Goal: Transaction & Acquisition: Purchase product/service

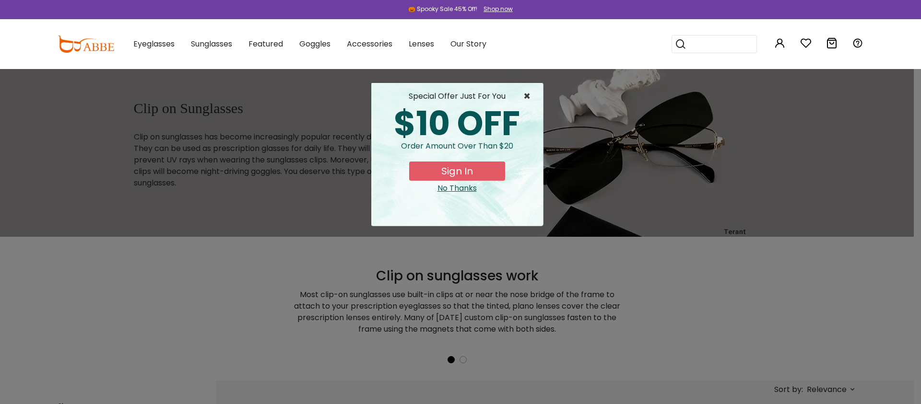
click at [528, 92] on span "×" at bounding box center [529, 97] width 12 height 12
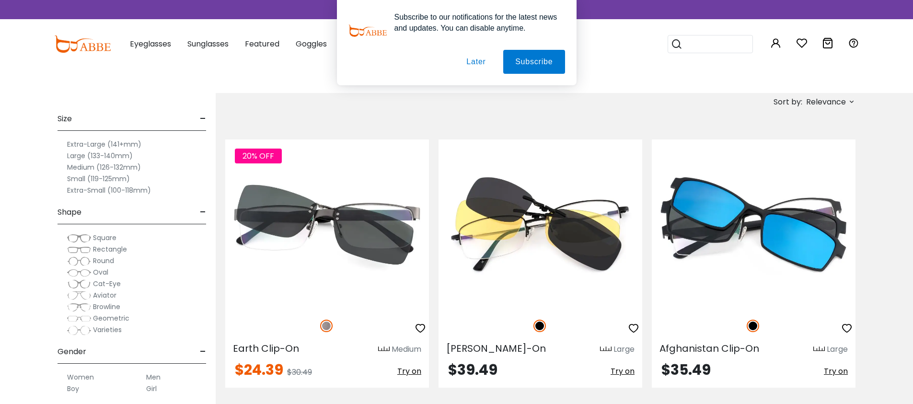
click at [103, 250] on span "Rectangle" at bounding box center [110, 250] width 34 height 10
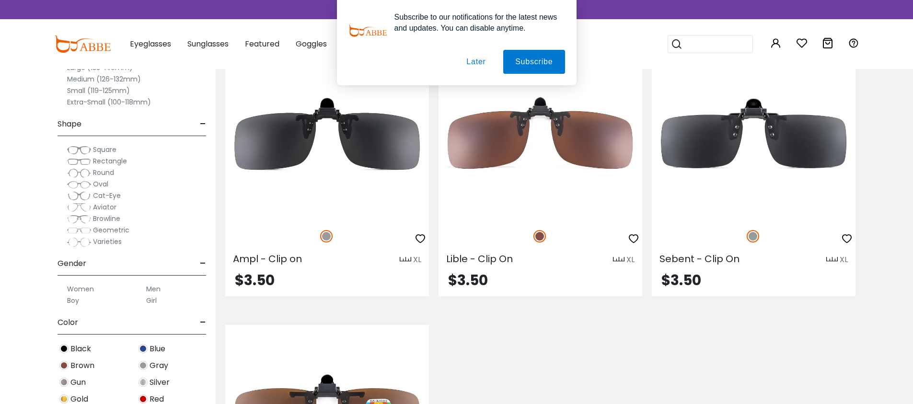
scroll to position [1142, 0]
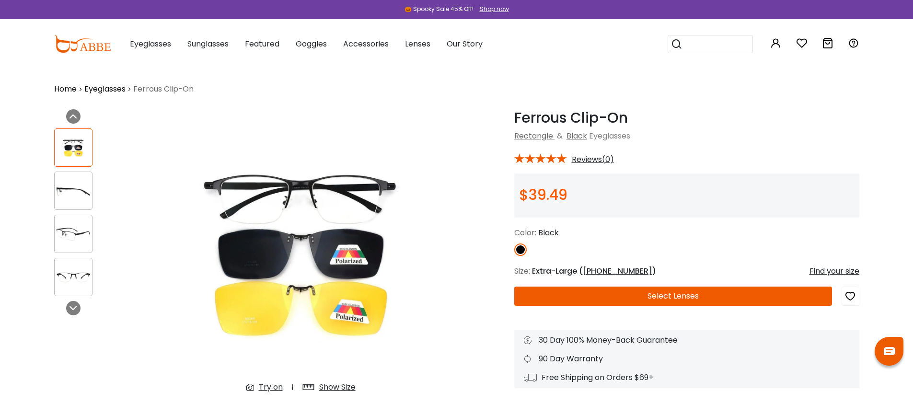
scroll to position [144, 0]
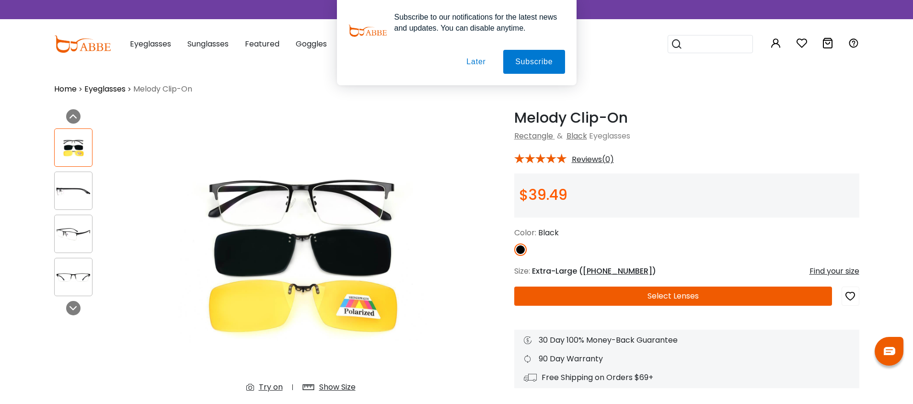
click at [599, 268] on span "56-17-148" at bounding box center [618, 271] width 70 height 11
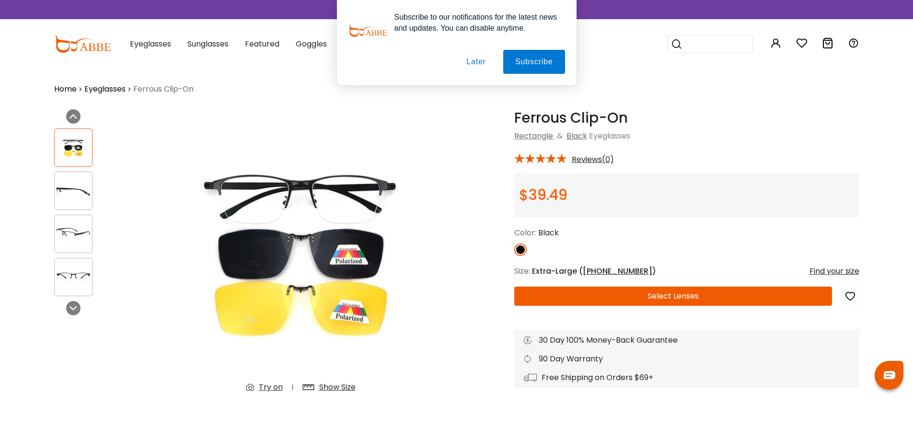
scroll to position [93, 0]
